Goal: Task Accomplishment & Management: Use online tool/utility

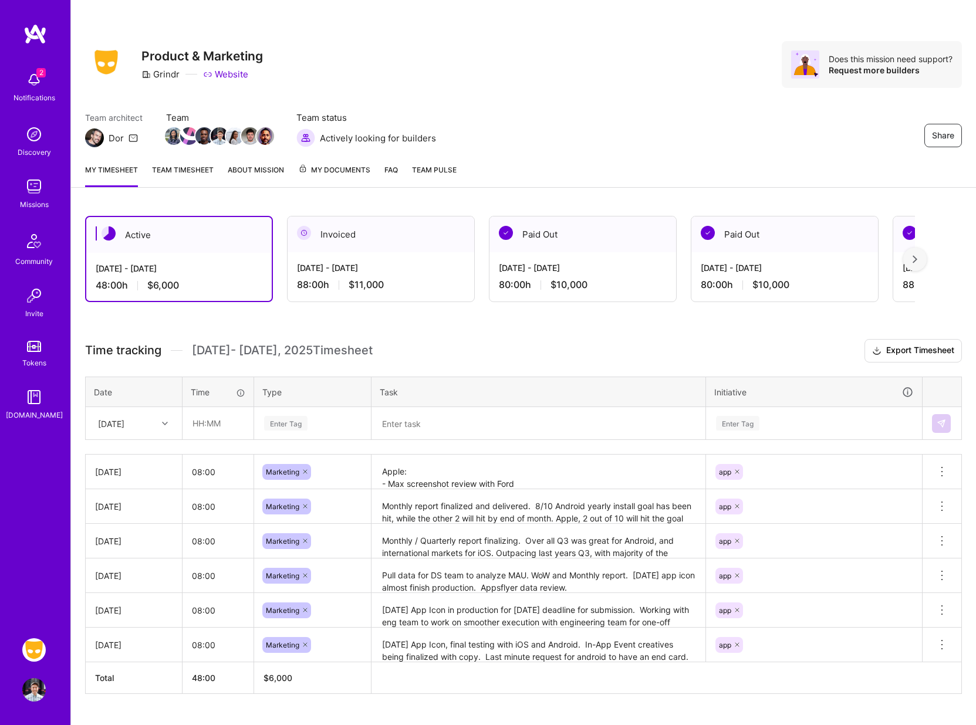
click at [478, 88] on div "2 2 Notifications Discovery Missions Community Invite Tokens A.Guide Grindr: Pr…" at bounding box center [488, 373] width 976 height 746
click at [153, 416] on div "[DATE]" at bounding box center [124, 423] width 65 height 19
click at [115, 609] on div "[DATE]" at bounding box center [133, 607] width 95 height 22
click at [214, 423] on input "text" at bounding box center [218, 423] width 70 height 31
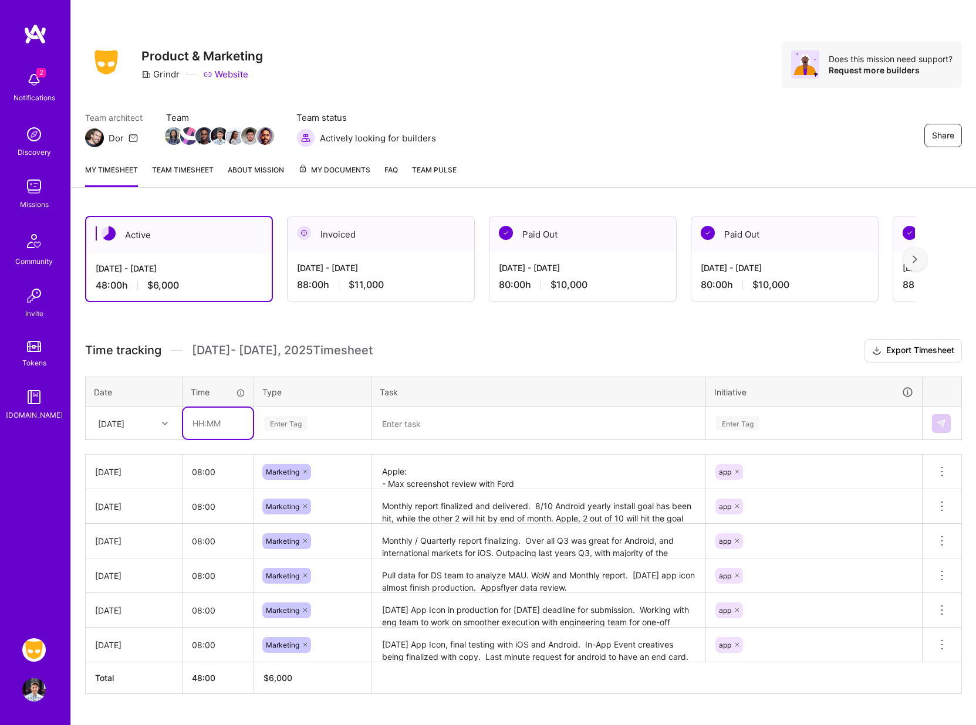
type input "08:00"
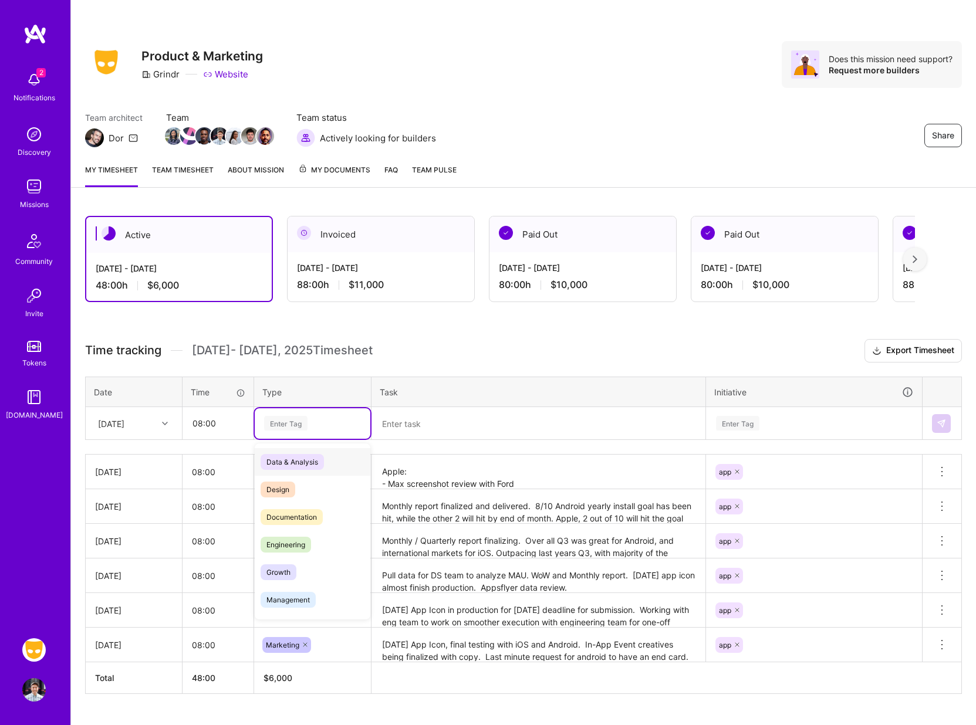
click at [271, 415] on div "Enter Tag" at bounding box center [313, 423] width 116 height 31
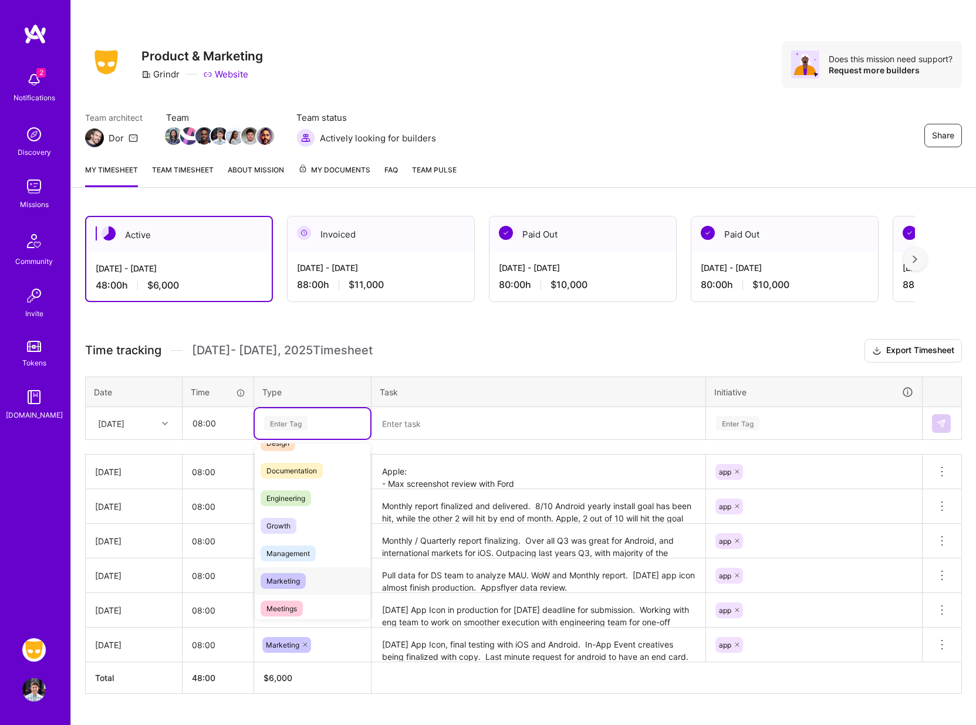
click at [287, 576] on span "Marketing" at bounding box center [283, 581] width 45 height 16
click at [400, 415] on textarea at bounding box center [539, 423] width 332 height 31
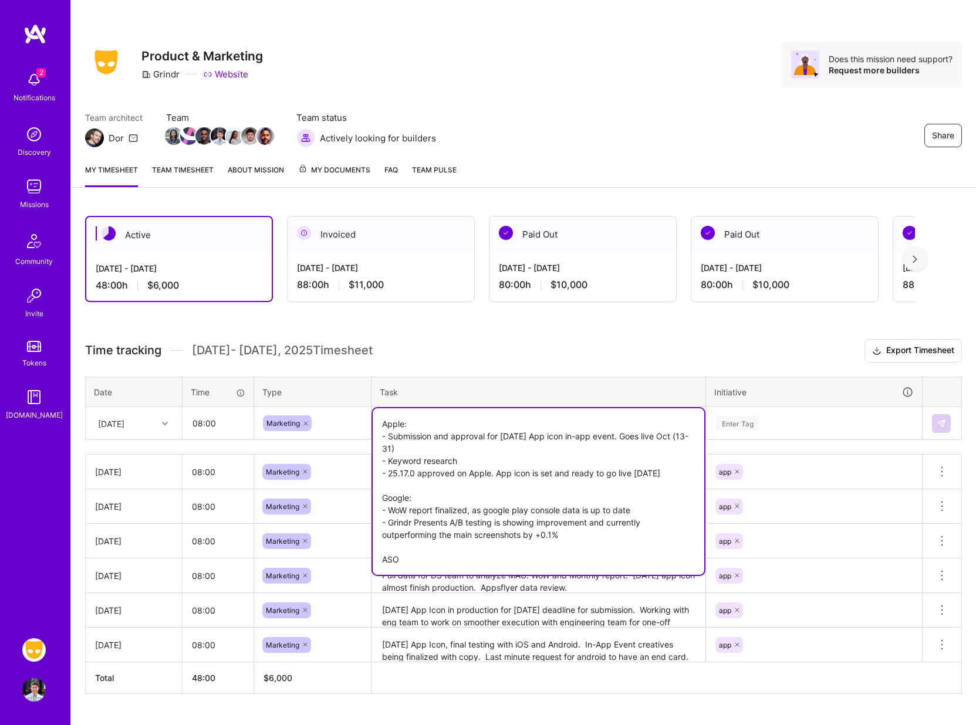
click at [471, 464] on textarea "Apple: - Submission and approval for [DATE] App icon in-app event. Goes live Oc…" at bounding box center [539, 491] width 332 height 167
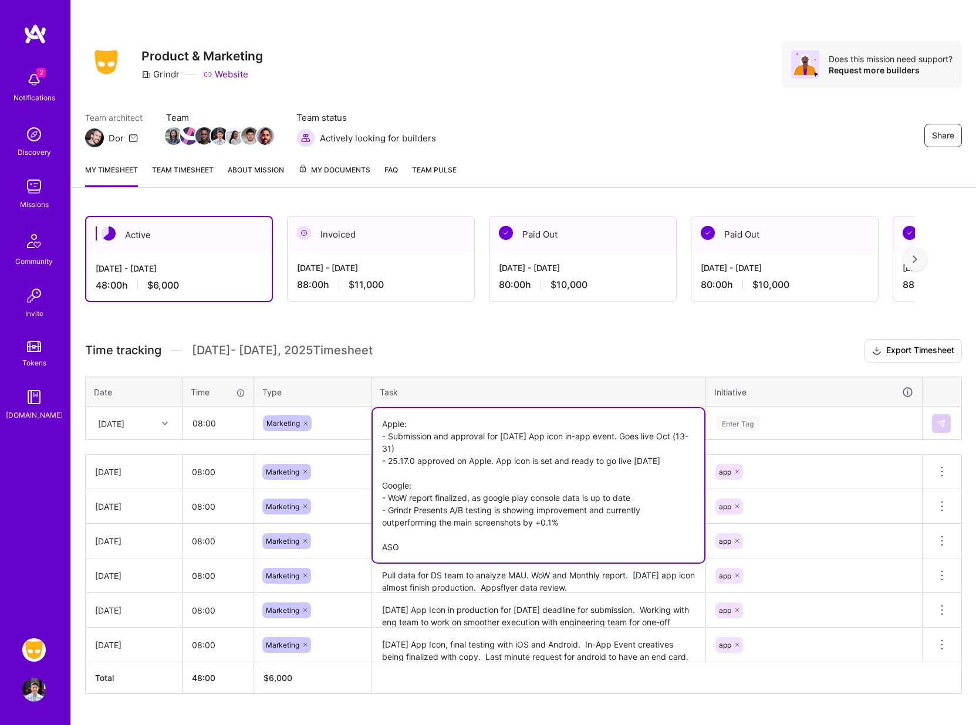
click at [422, 544] on textarea "Apple: - Submission and approval for [DATE] App icon in-app event. Goes live Oc…" at bounding box center [539, 485] width 332 height 154
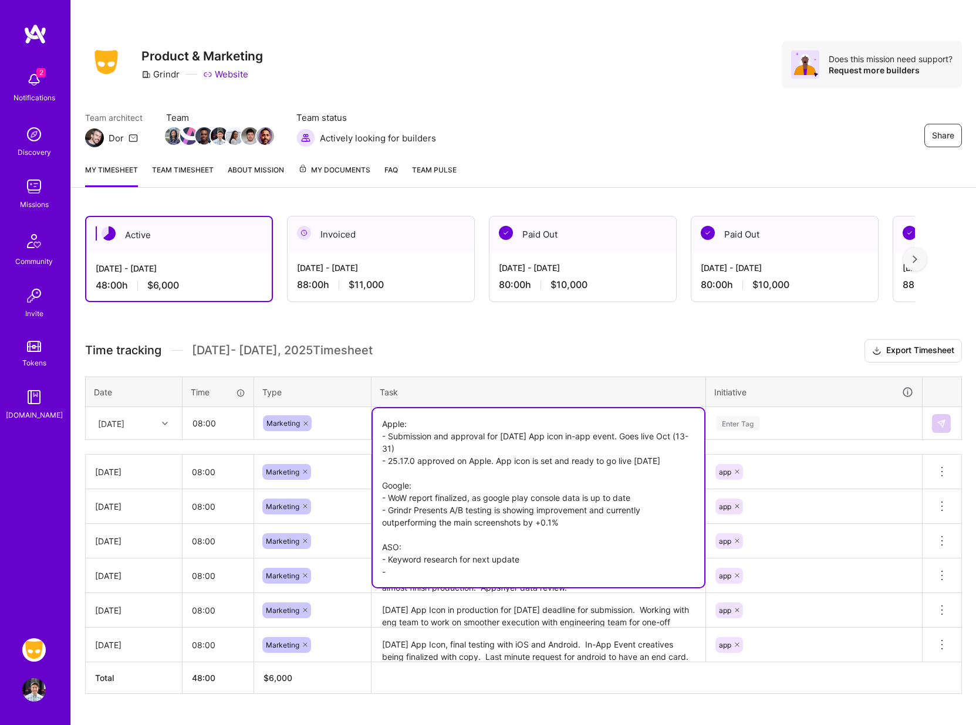
click at [583, 529] on textarea "Apple: - Submission and approval for [DATE] App icon in-app event. Goes live Oc…" at bounding box center [539, 497] width 332 height 179
click at [496, 568] on textarea "Apple: - Submission and approval for [DATE] App icon in-app event. Goes live Oc…" at bounding box center [539, 497] width 332 height 179
type textarea "Apple: - Submission and approval for [DATE] App icon in-app event. Goes live Oc…"
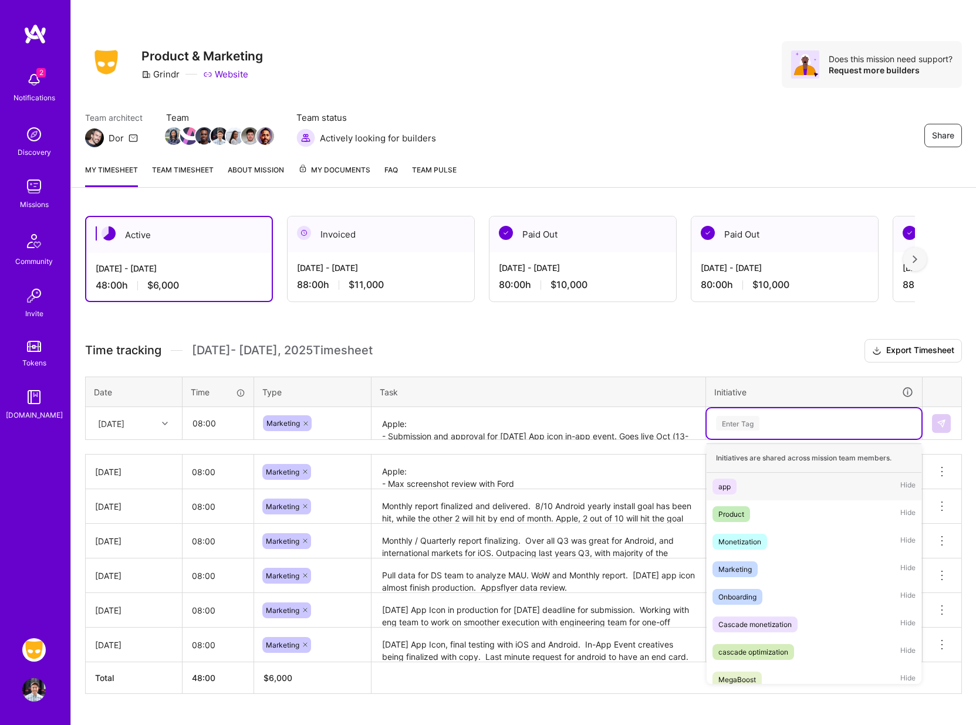
click at [736, 414] on div "Enter Tag" at bounding box center [814, 423] width 215 height 31
click at [725, 488] on div "app" at bounding box center [724, 487] width 12 height 12
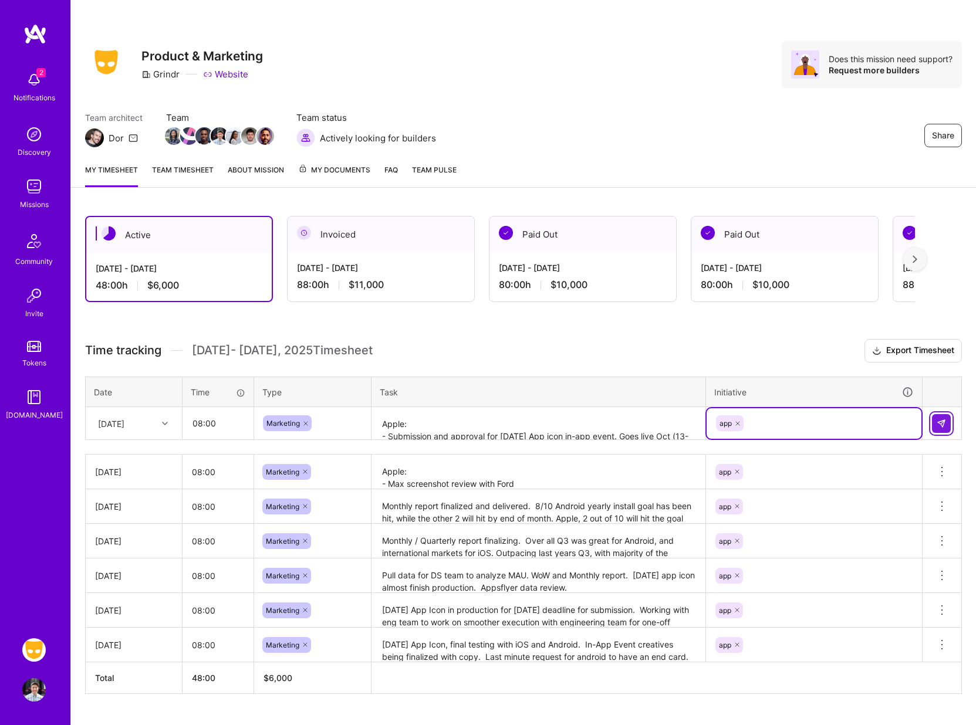
click at [944, 423] on img at bounding box center [941, 423] width 9 height 9
